Goal: Submit feedback/report problem: Submit feedback/report problem

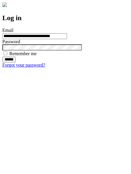
type input "**********"
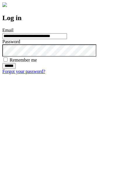
click at [16, 69] on input "******" at bounding box center [8, 66] width 13 height 6
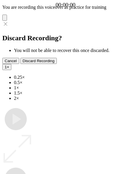
type input "**********"
